Goal: Task Accomplishment & Management: Manage account settings

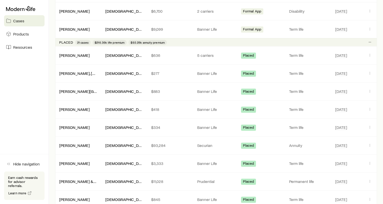
scroll to position [211, 0]
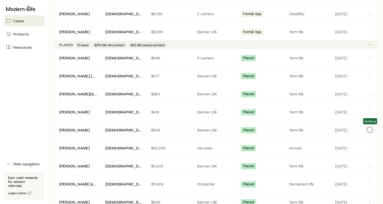
click at [369, 127] on icon "Client cases" at bounding box center [370, 129] width 4 height 4
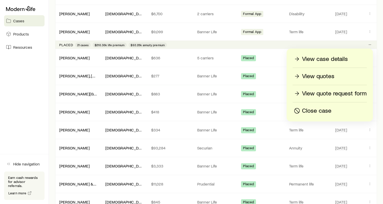
click at [327, 61] on p "View case details" at bounding box center [325, 59] width 46 height 8
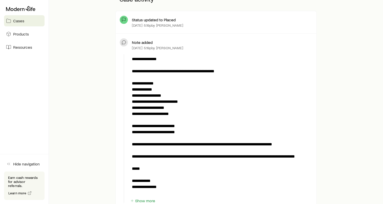
scroll to position [138, 0]
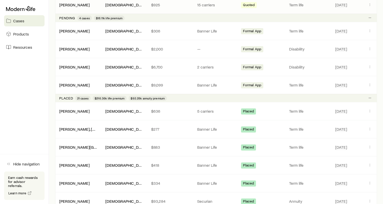
scroll to position [158, 0]
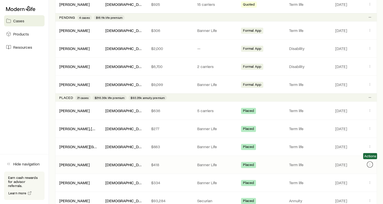
click at [370, 163] on icon "Client cases" at bounding box center [370, 164] width 4 height 4
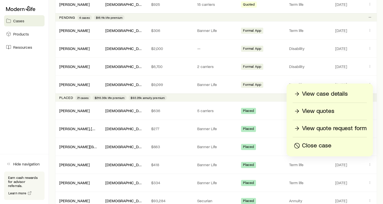
click at [330, 93] on p "View case details" at bounding box center [325, 94] width 46 height 8
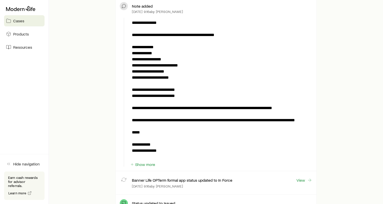
scroll to position [174, 0]
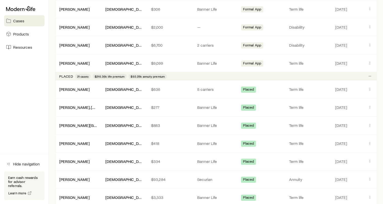
scroll to position [180, 0]
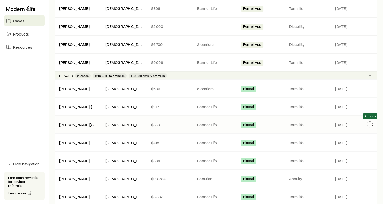
click at [371, 123] on icon "Client cases" at bounding box center [370, 124] width 4 height 4
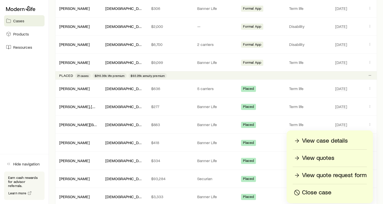
click at [320, 141] on p "View case details" at bounding box center [325, 141] width 46 height 8
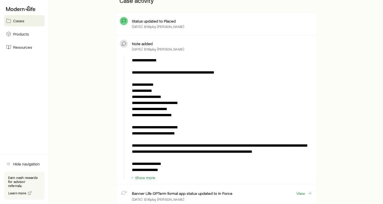
scroll to position [136, 0]
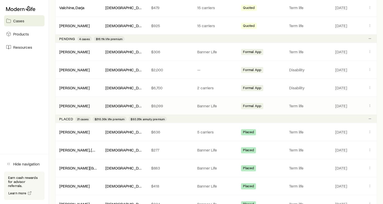
scroll to position [148, 0]
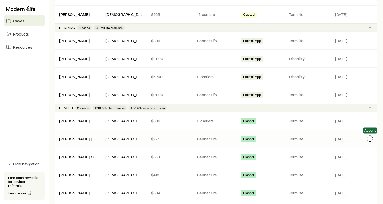
click at [368, 136] on icon "Client cases" at bounding box center [370, 138] width 4 height 4
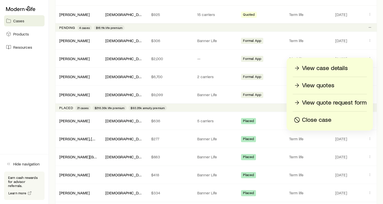
click at [324, 68] on p "View case details" at bounding box center [325, 68] width 46 height 8
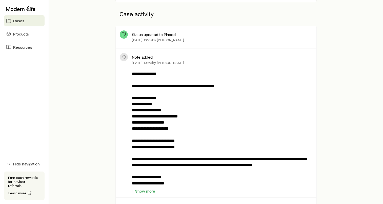
scroll to position [123, 0]
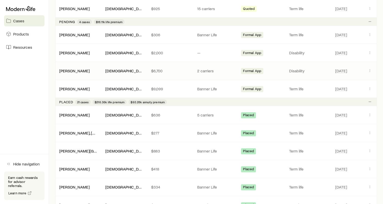
scroll to position [154, 0]
click at [372, 112] on button "Client cases" at bounding box center [370, 114] width 6 height 6
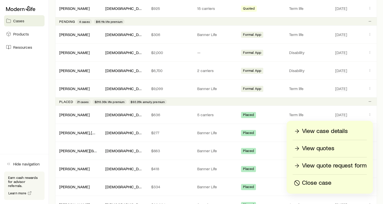
click at [320, 132] on p "View case details" at bounding box center [325, 131] width 46 height 8
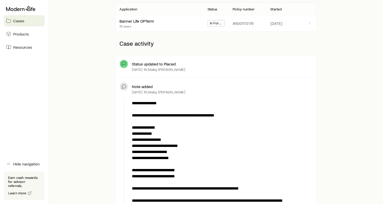
scroll to position [94, 0]
